Goal: Task Accomplishment & Management: Manage account settings

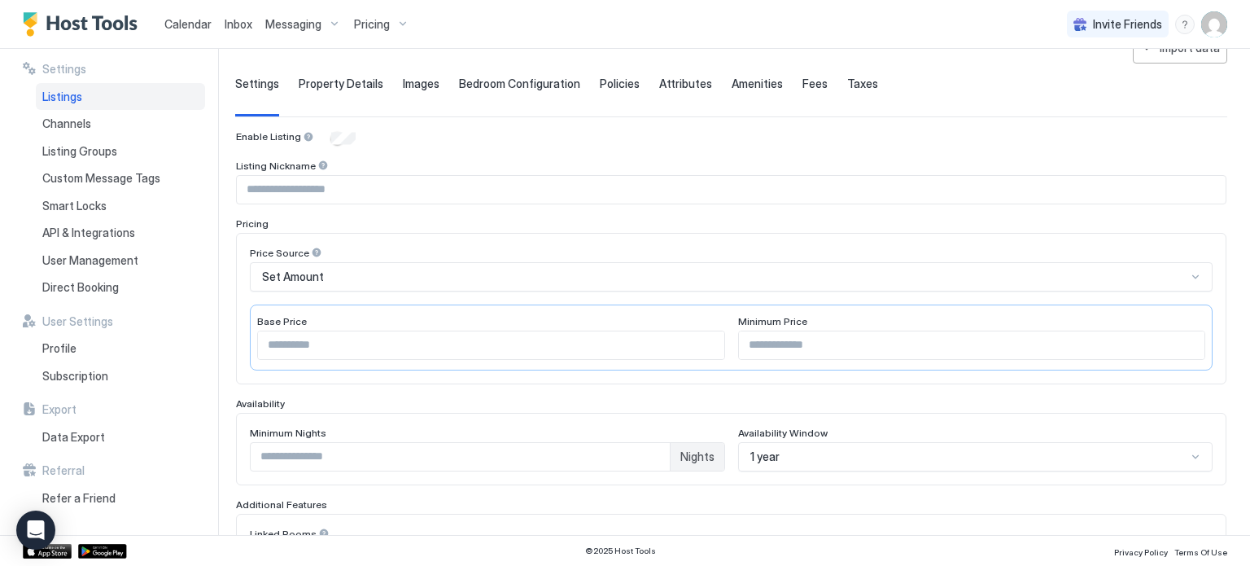
scroll to position [98, 0]
click at [87, 155] on span "Listing Groups" at bounding box center [79, 151] width 75 height 15
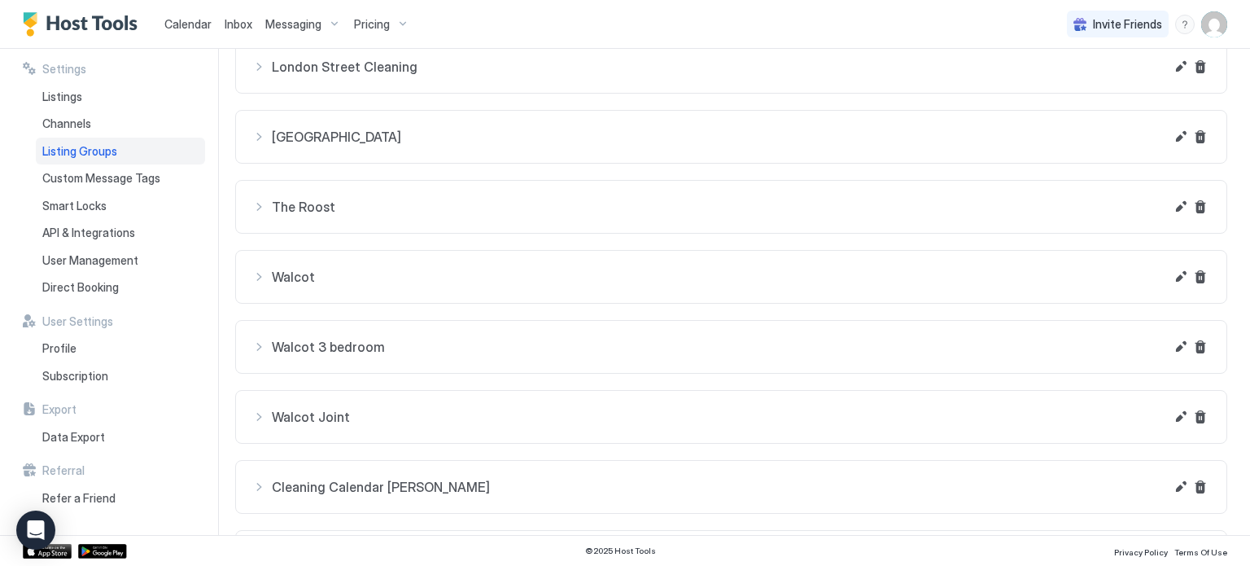
scroll to position [778, 0]
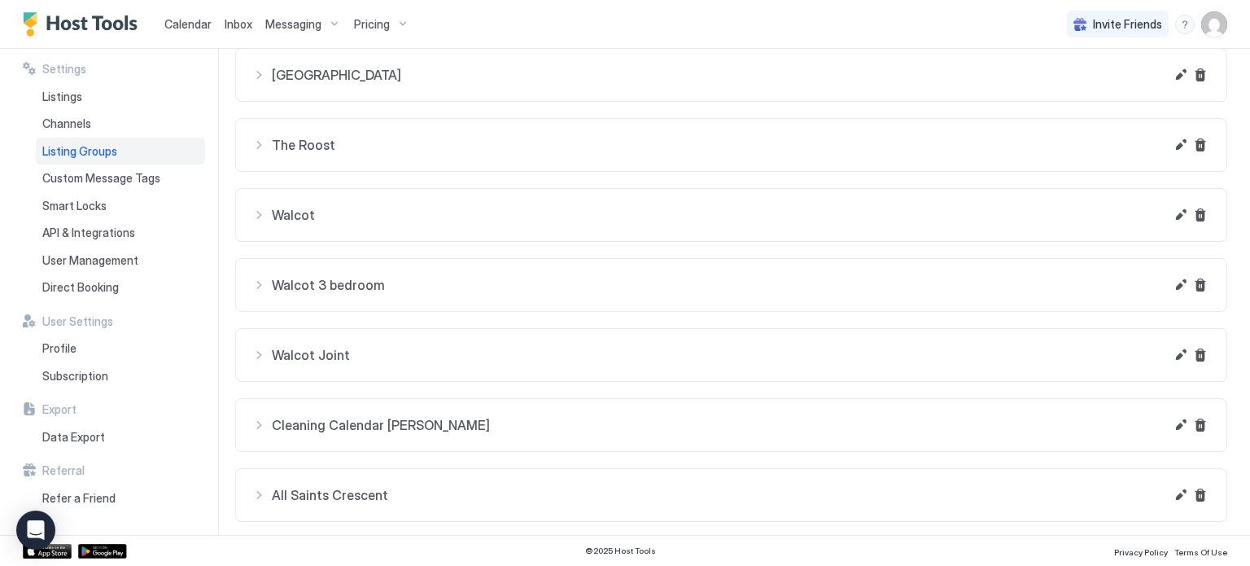
click at [402, 487] on span "All Saints Crescent" at bounding box center [718, 495] width 893 height 16
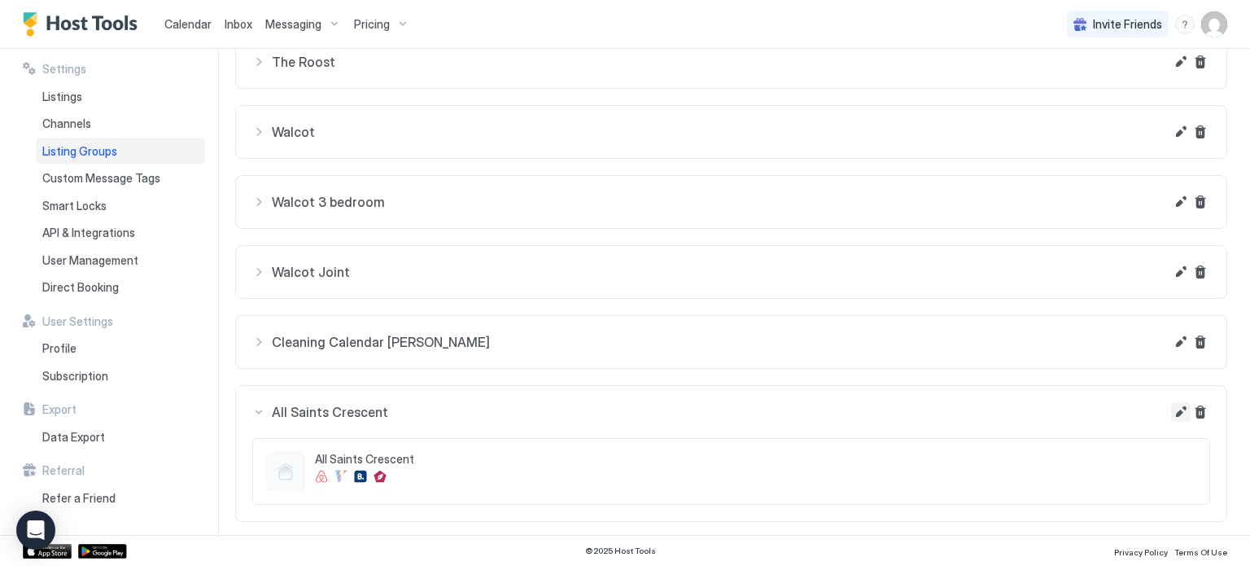
click at [1179, 411] on button "Edit" at bounding box center [1181, 412] width 20 height 20
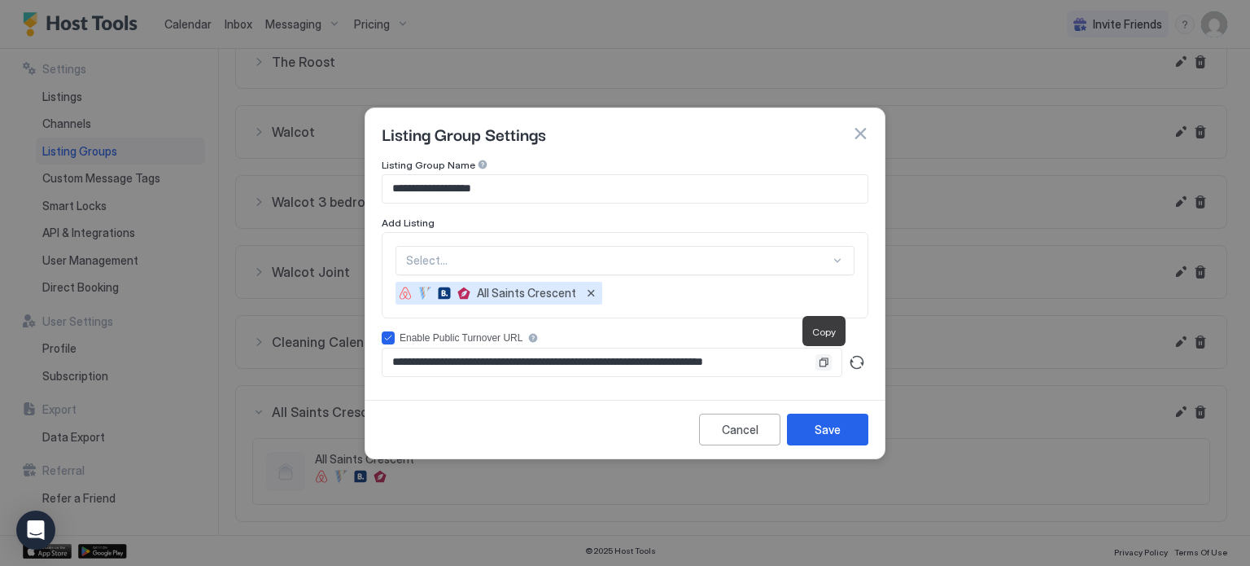
click at [824, 360] on button "Copy" at bounding box center [824, 362] width 16 height 16
click at [727, 435] on div "Cancel" at bounding box center [740, 429] width 37 height 17
